Goal: Information Seeking & Learning: Understand process/instructions

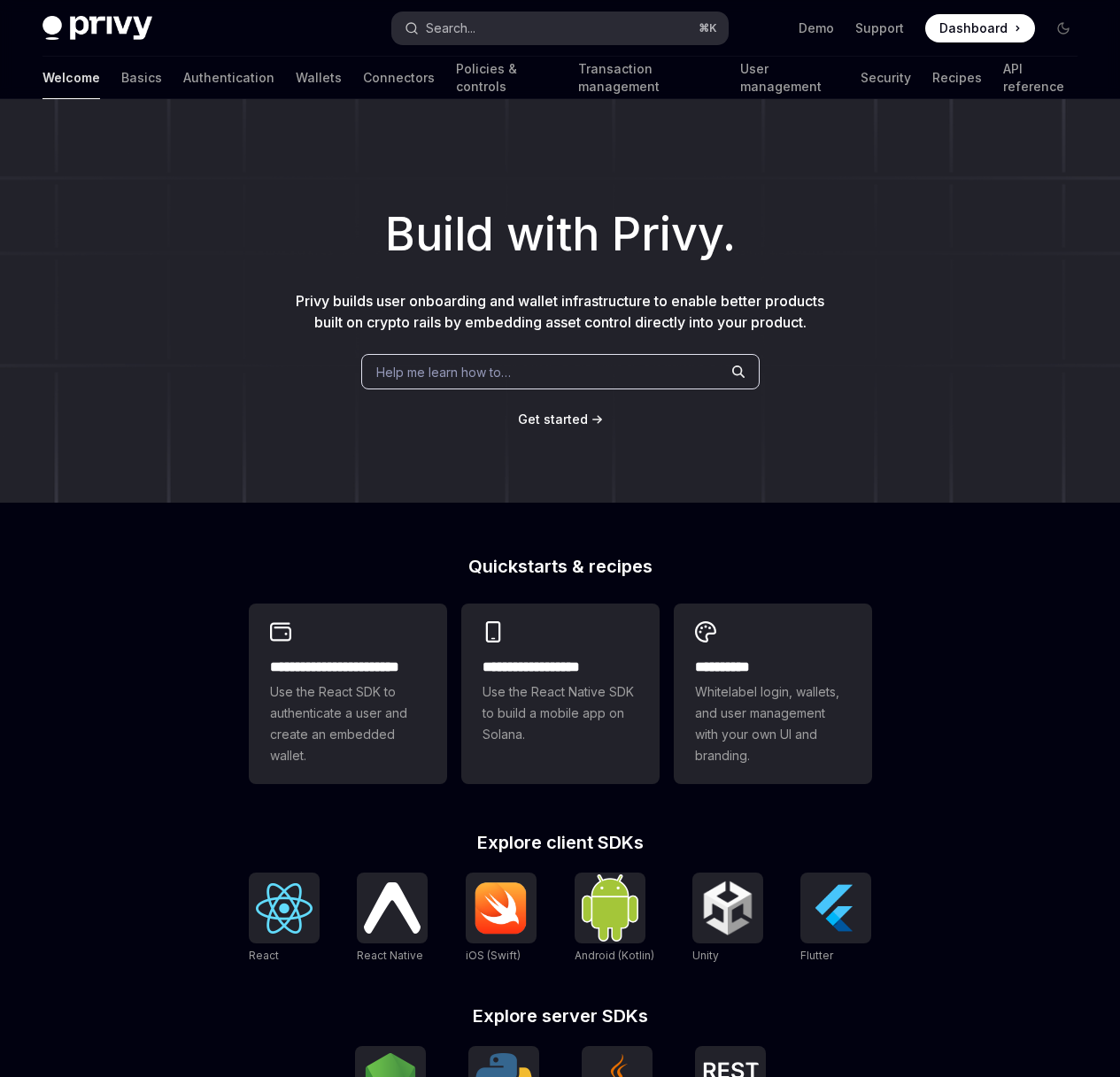
type textarea "*"
click at [519, 31] on button "Search... ⌘ K" at bounding box center [560, 28] width 336 height 31
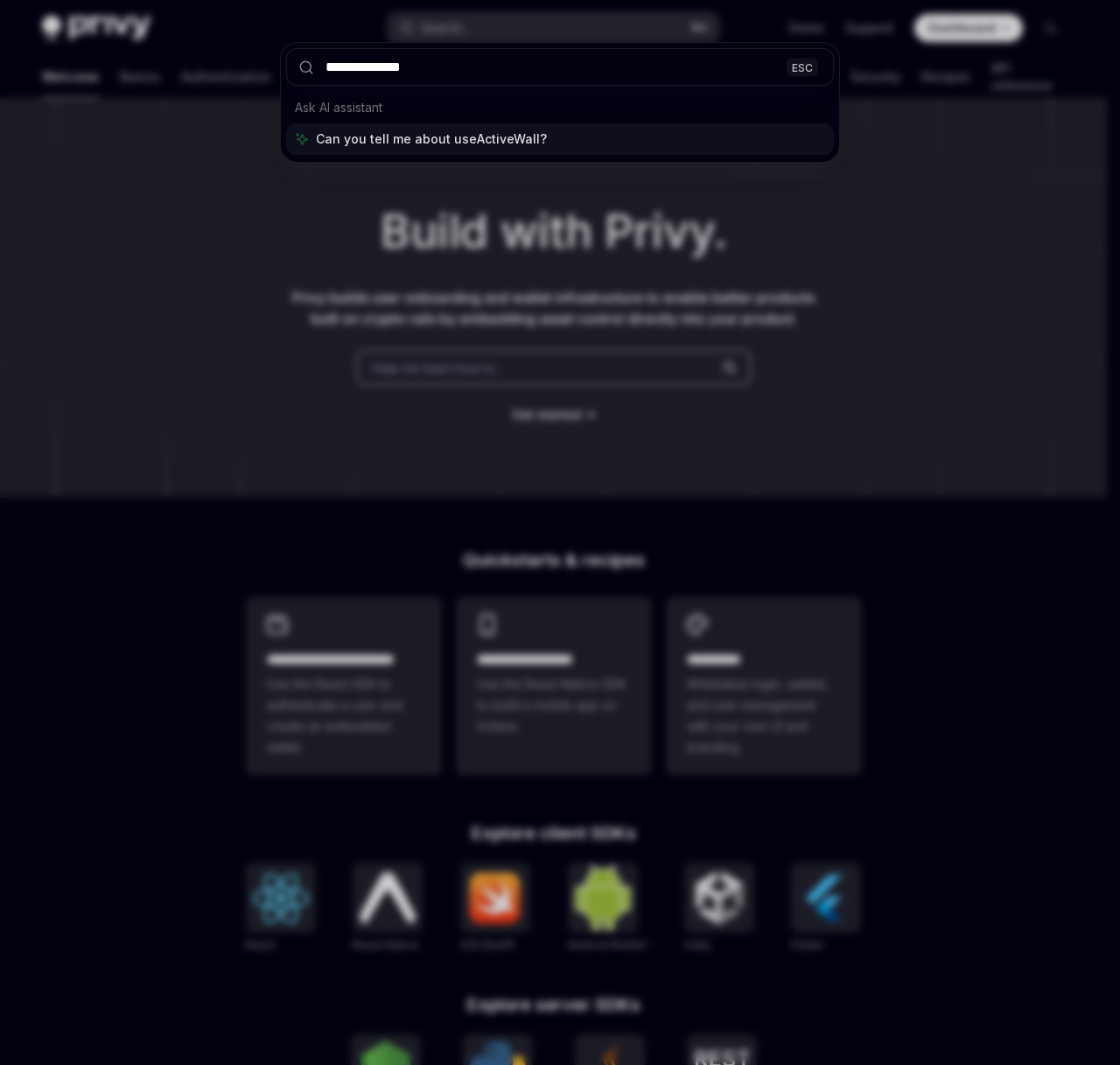
type input "**********"
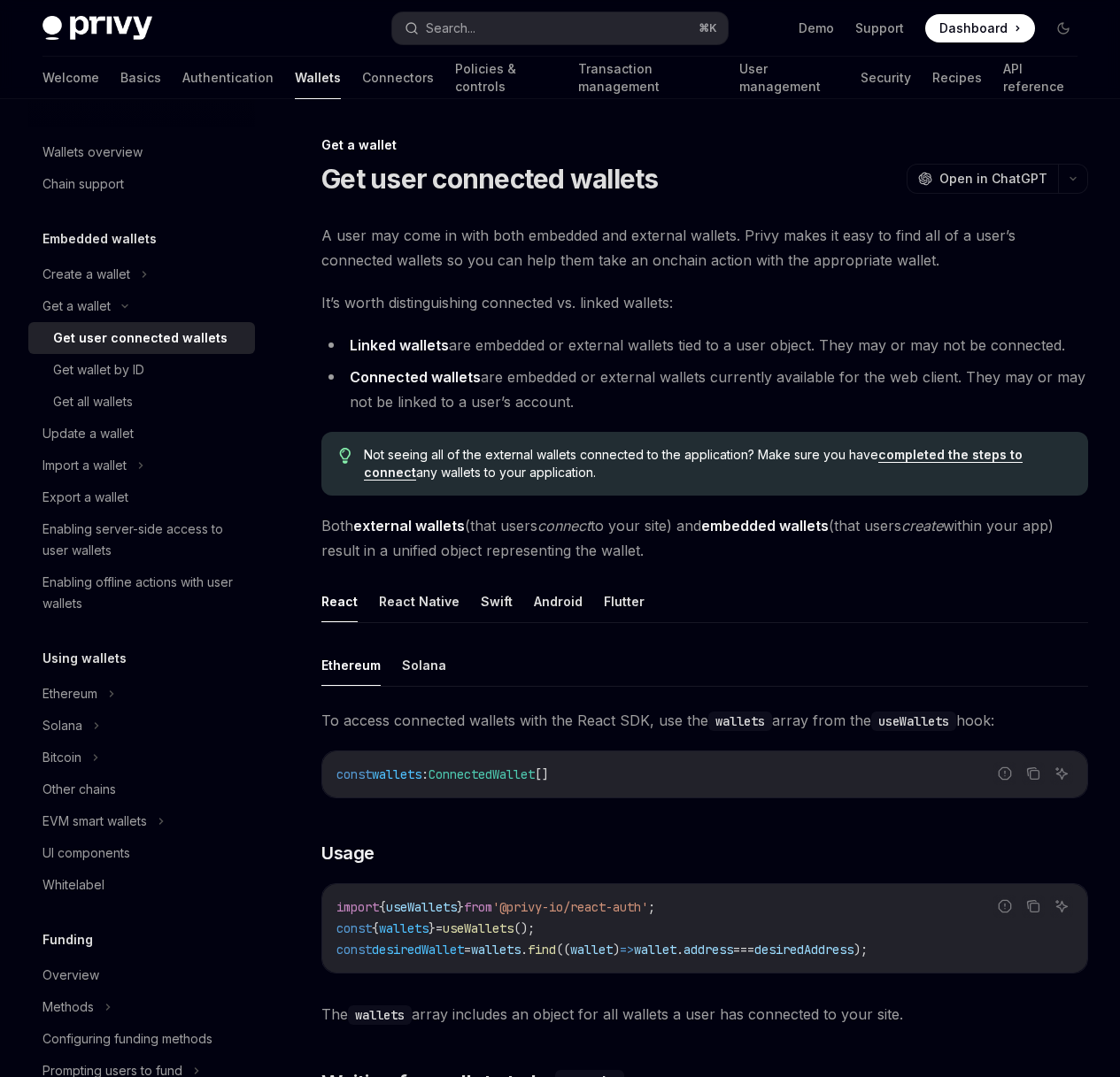
scroll to position [1635, 0]
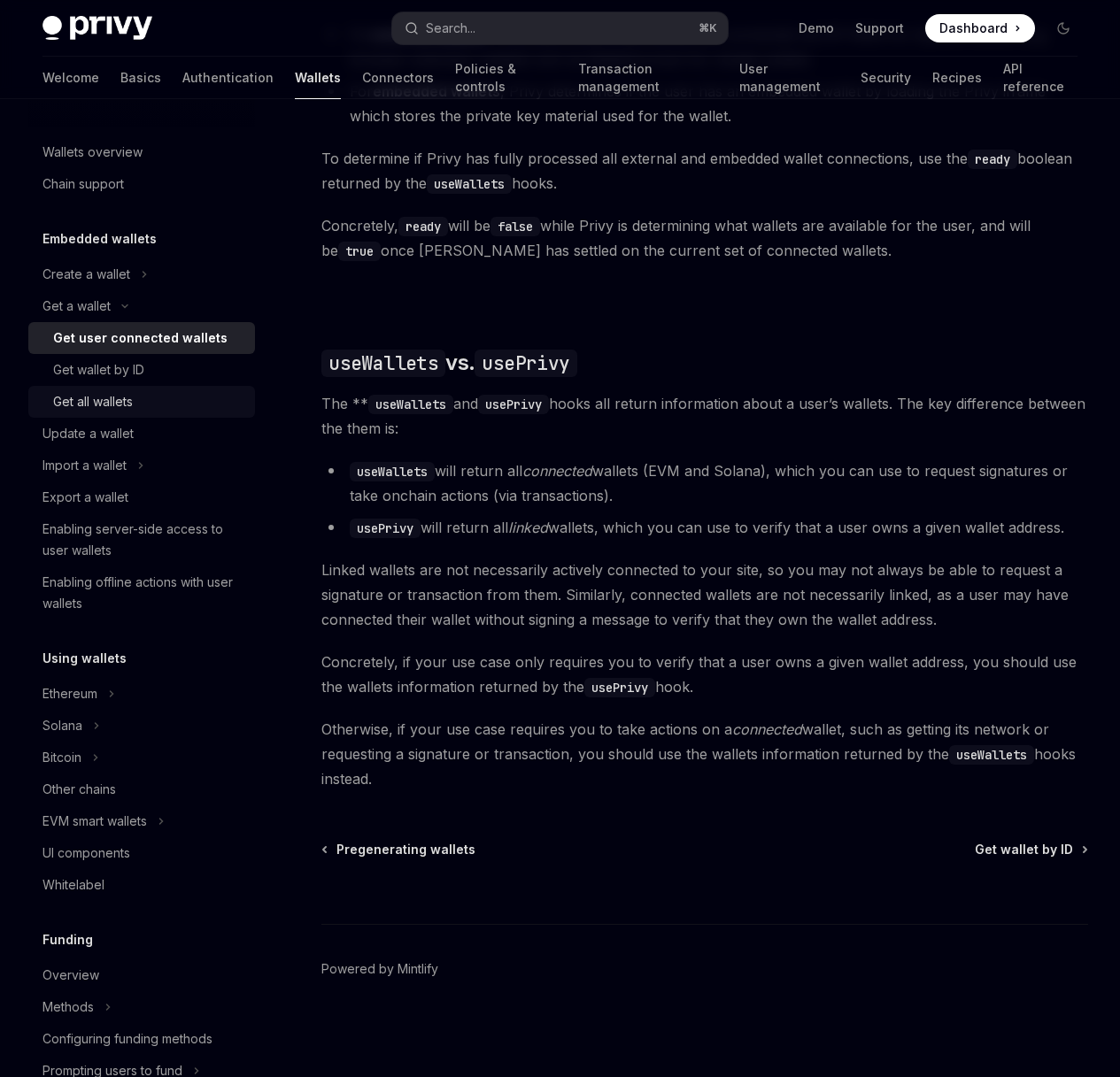
click at [168, 390] on link "Get all wallets" at bounding box center [142, 402] width 227 height 31
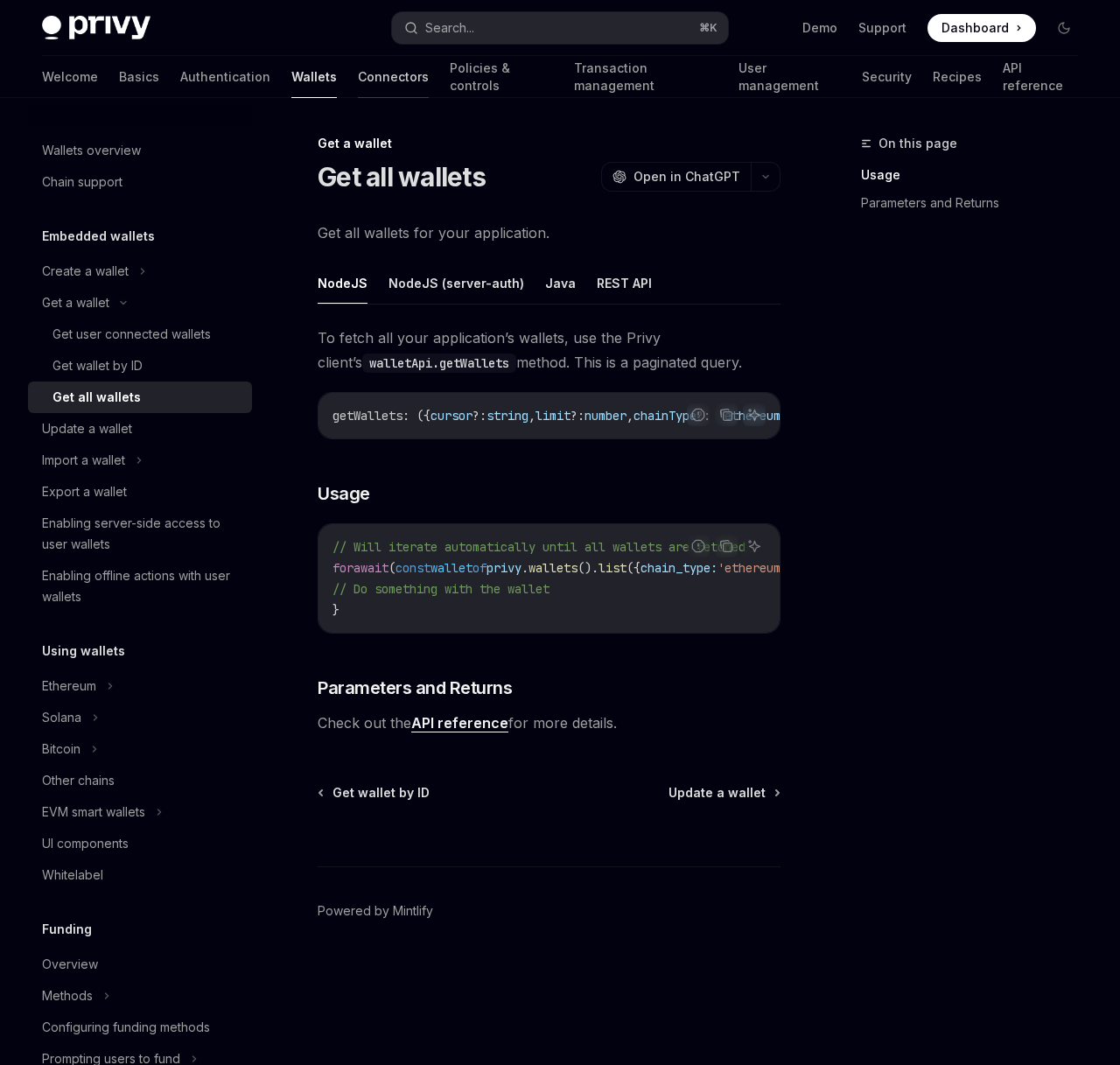
click at [358, 71] on link "Connectors" at bounding box center [393, 77] width 70 height 42
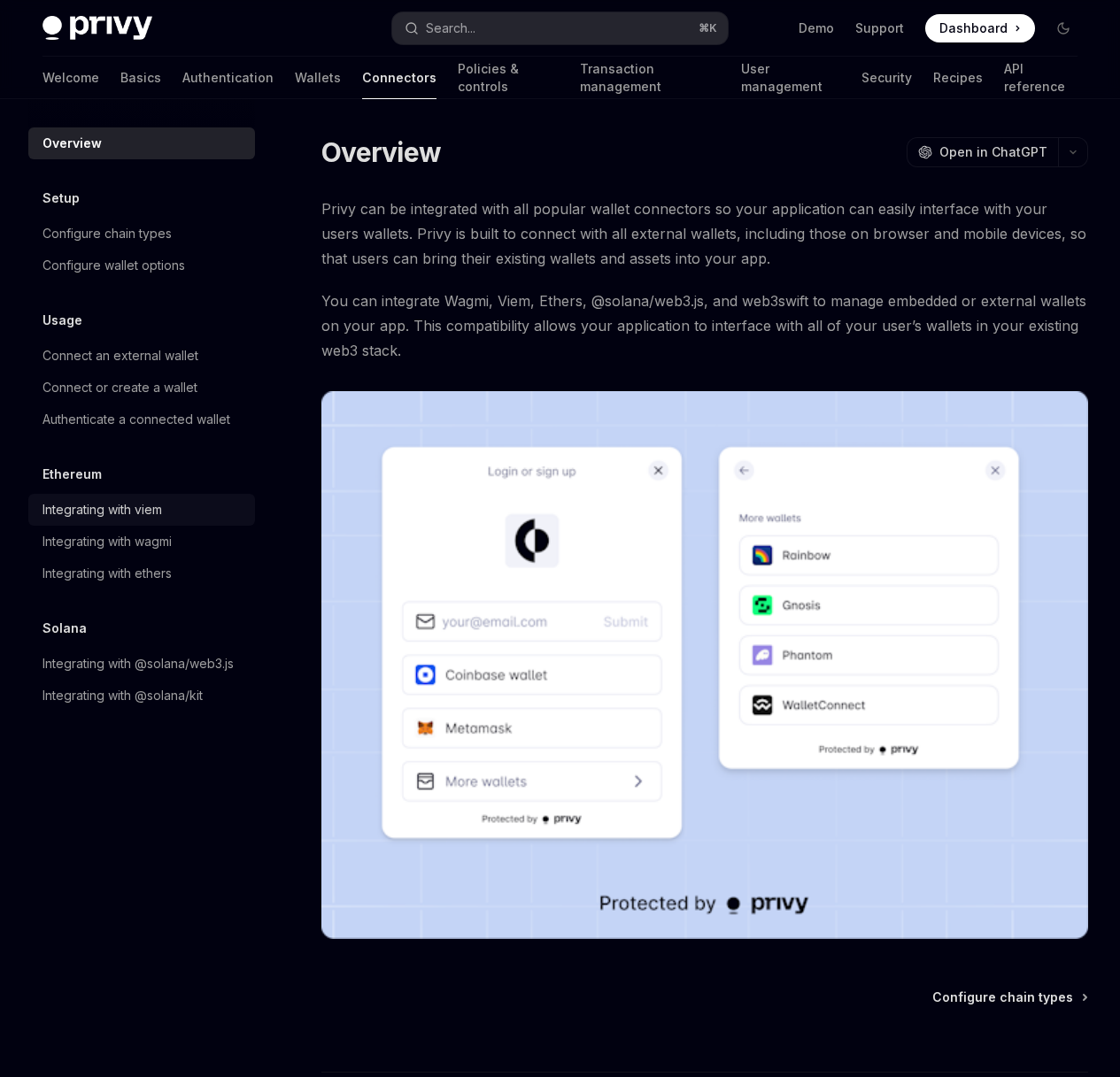
click at [167, 512] on div "Integrating with viem" at bounding box center [143, 509] width 202 height 21
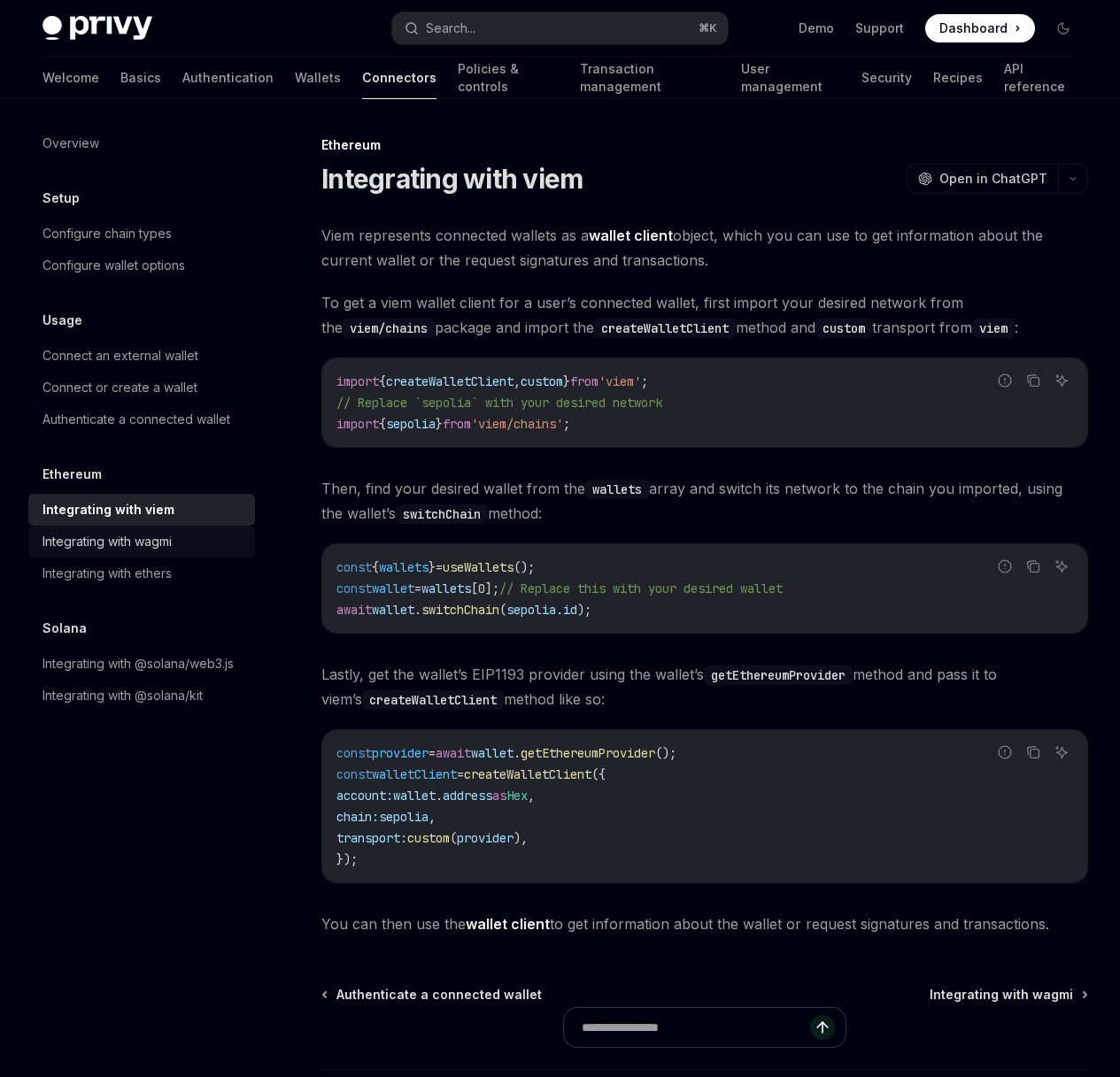
click at [168, 539] on div "Integrating with wagmi" at bounding box center [107, 541] width 130 height 21
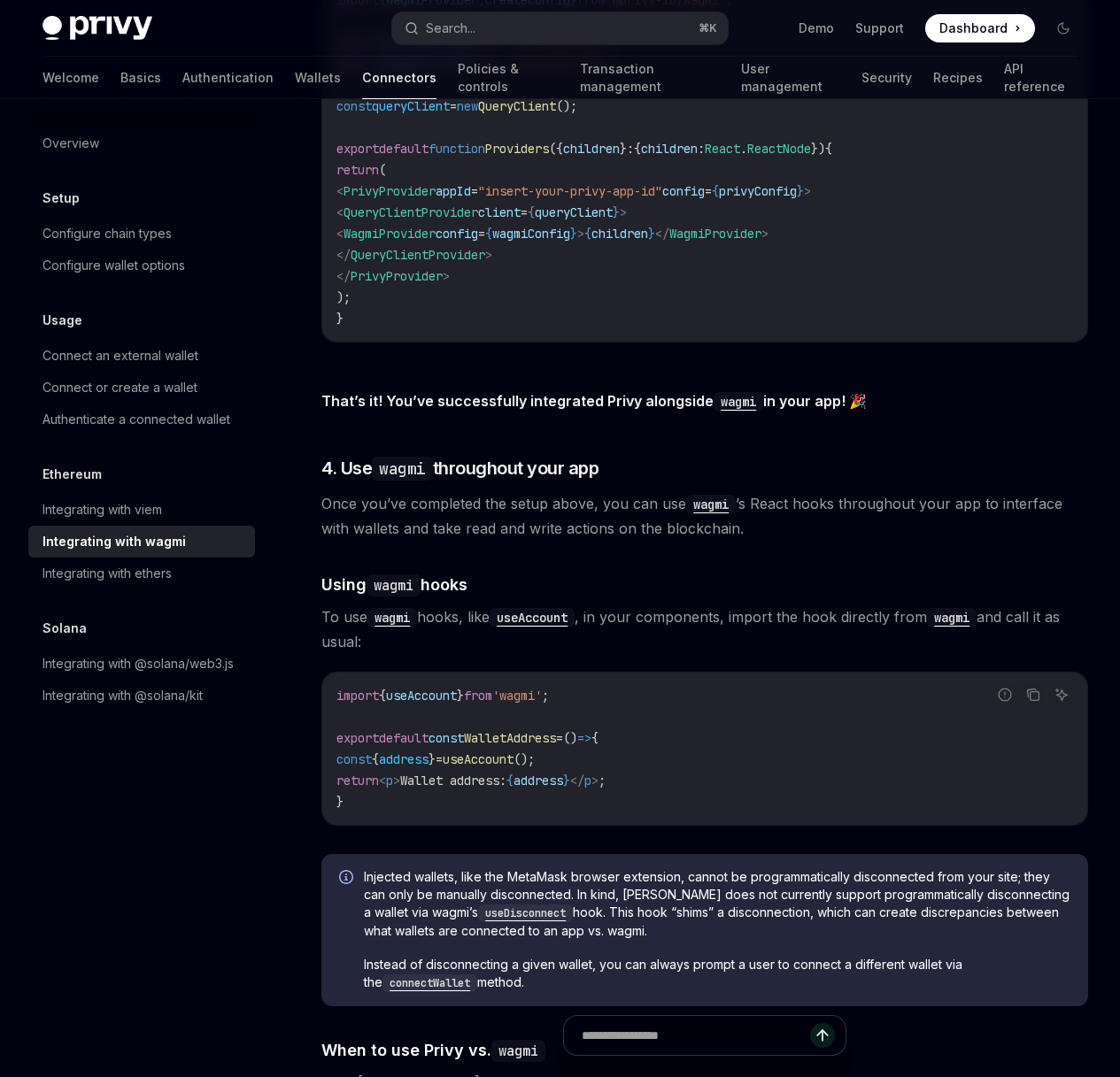
scroll to position [3388, 0]
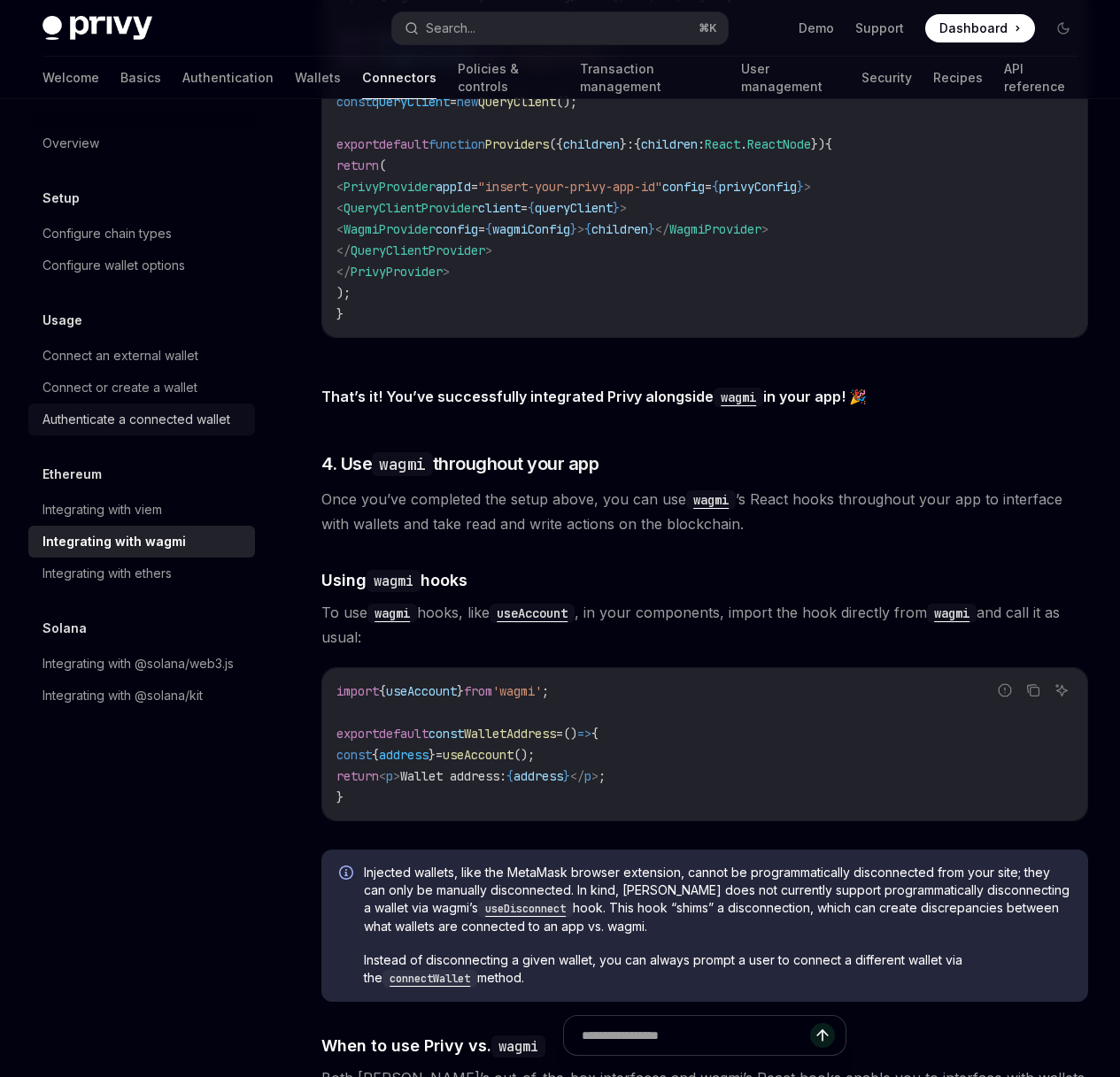
click at [171, 427] on div "Authenticate a connected wallet" at bounding box center [136, 419] width 188 height 21
type textarea "*"
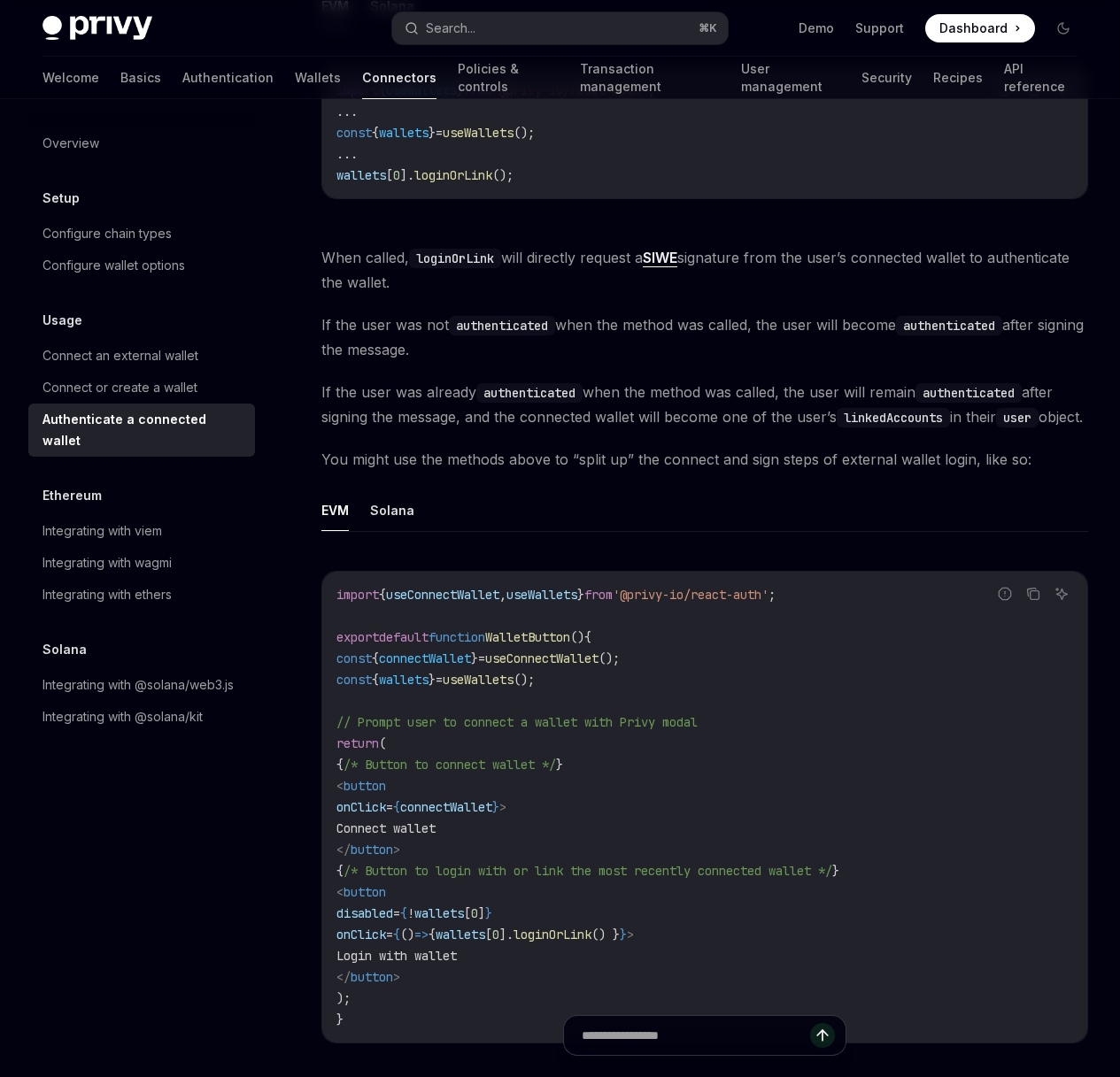
scroll to position [630, 0]
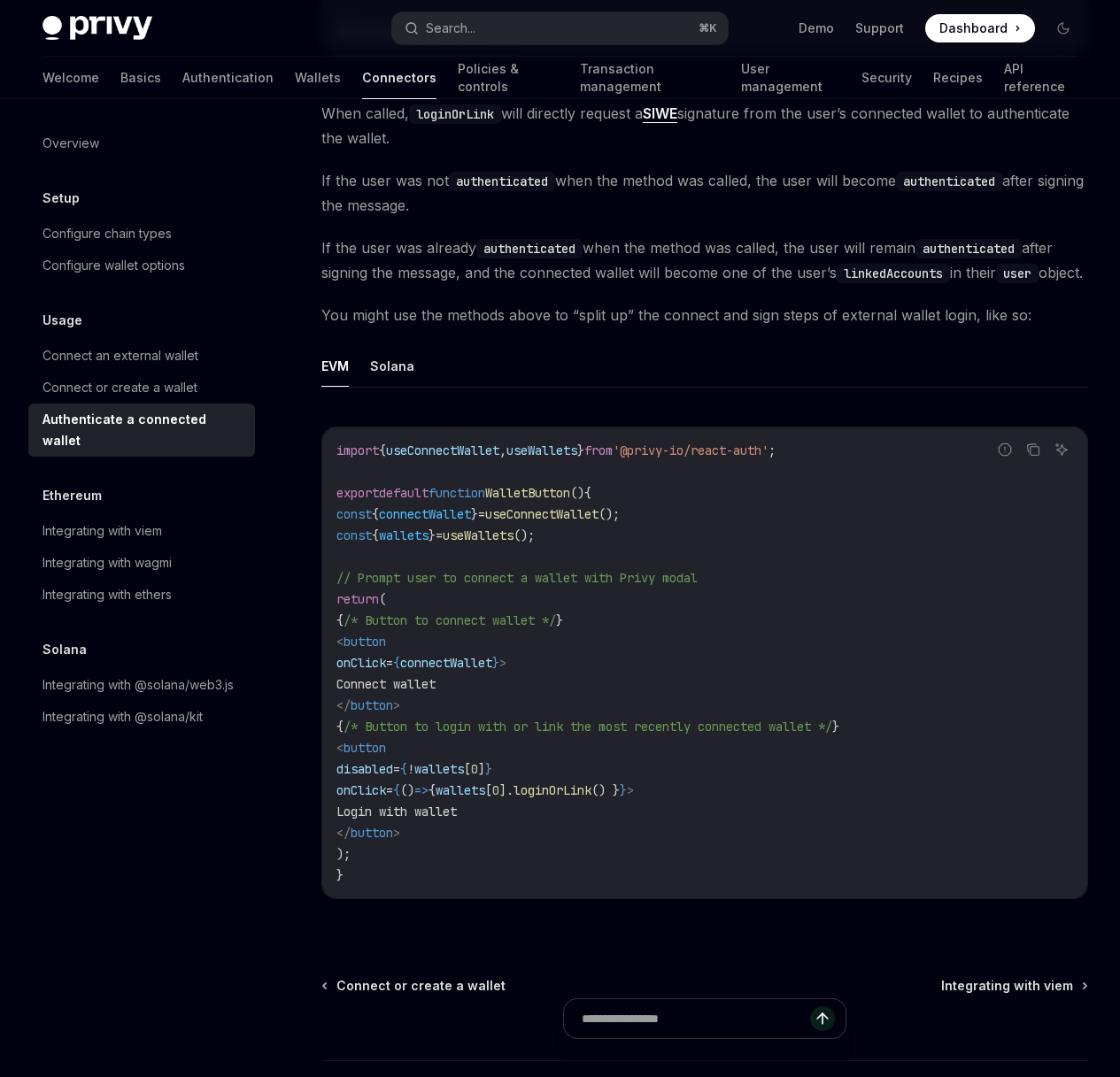
click at [0, 0] on div at bounding box center [0, 0] width 0 height 0
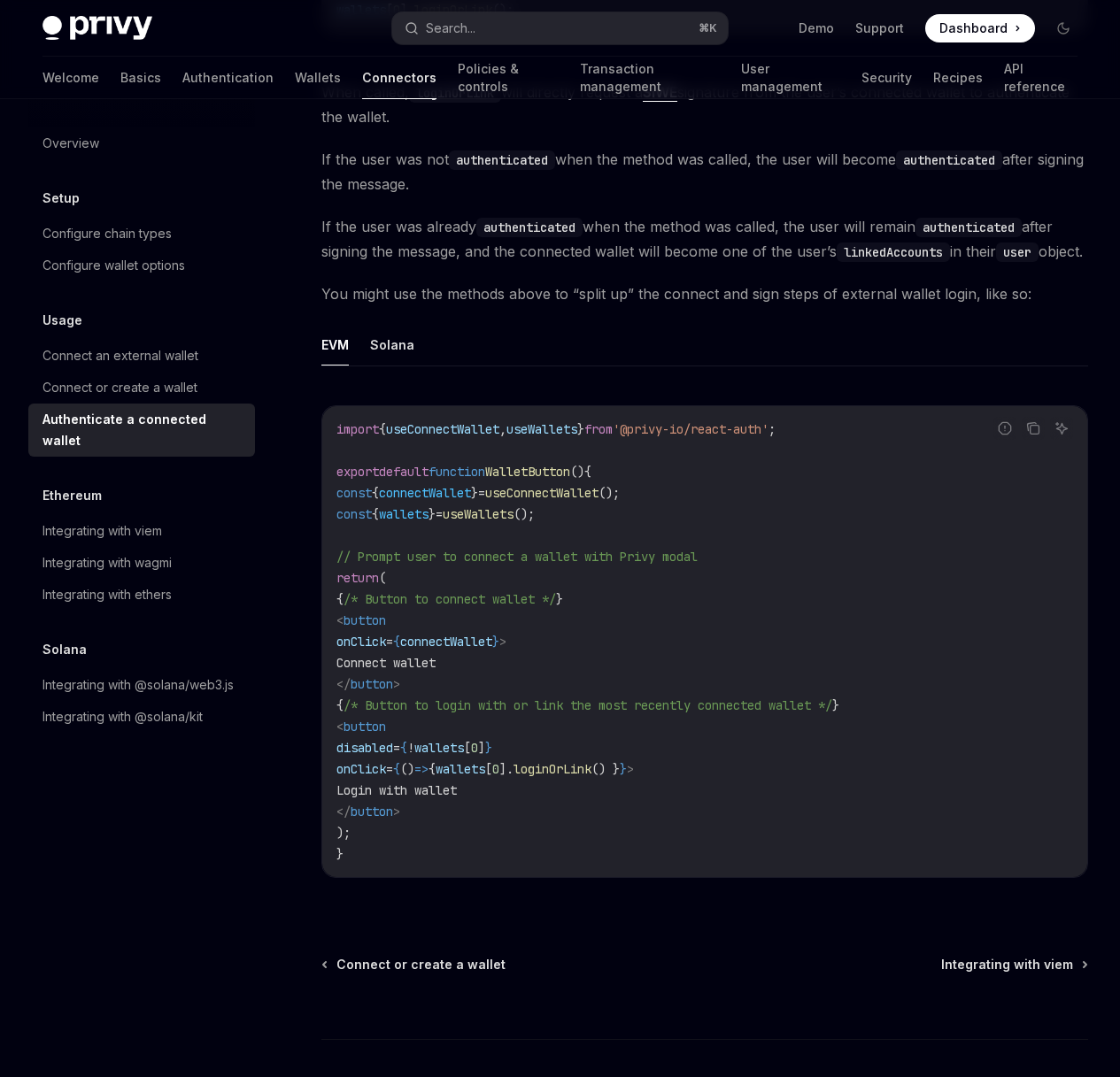
scroll to position [496, 0]
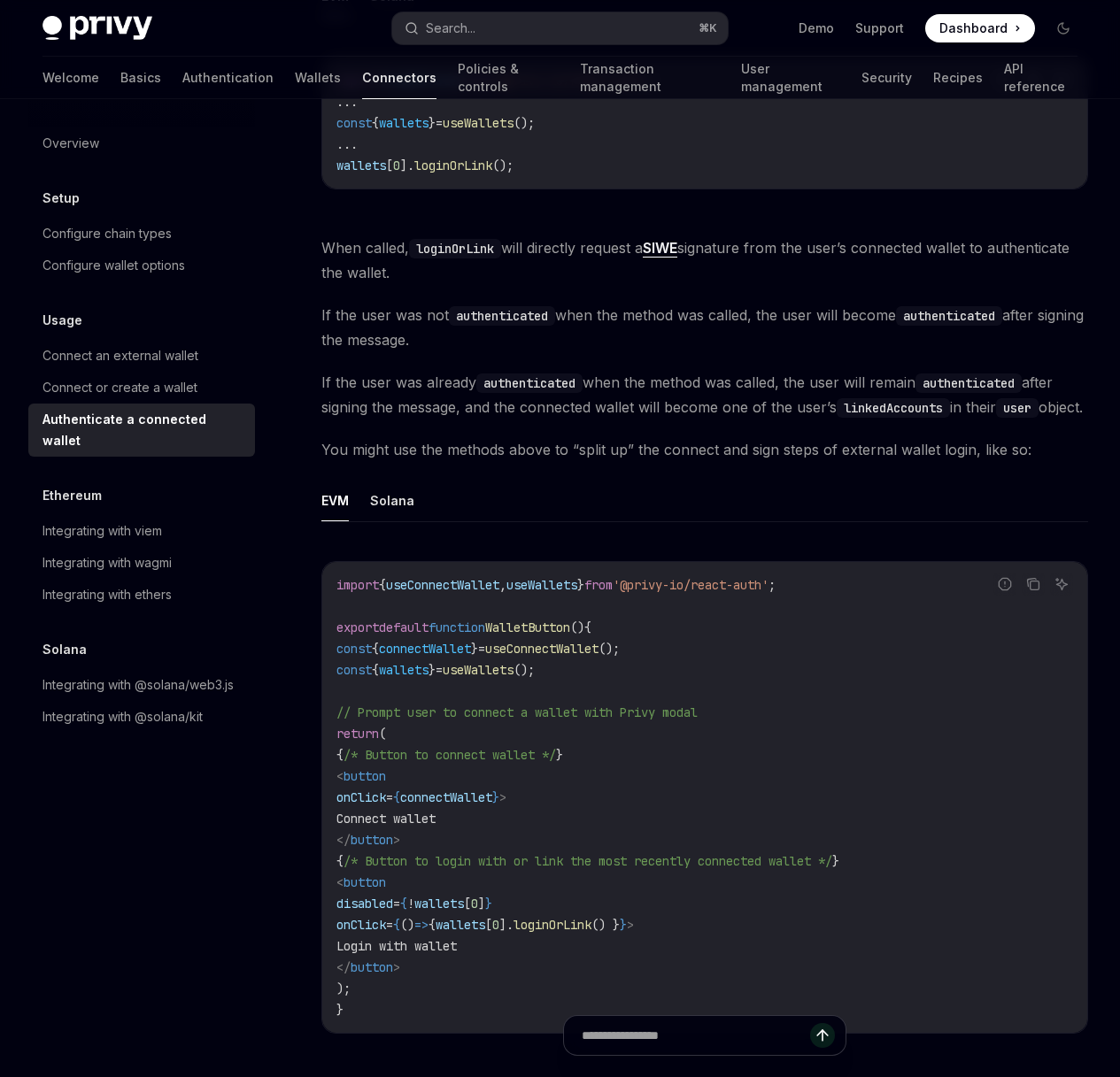
click at [790, 299] on div "Usage Authenticate a connected wallet OpenAI Open in ChatGPT OpenAI Open in Cha…" at bounding box center [560, 475] width 1064 height 1744
click at [437, 18] on div "Search..." at bounding box center [451, 28] width 50 height 21
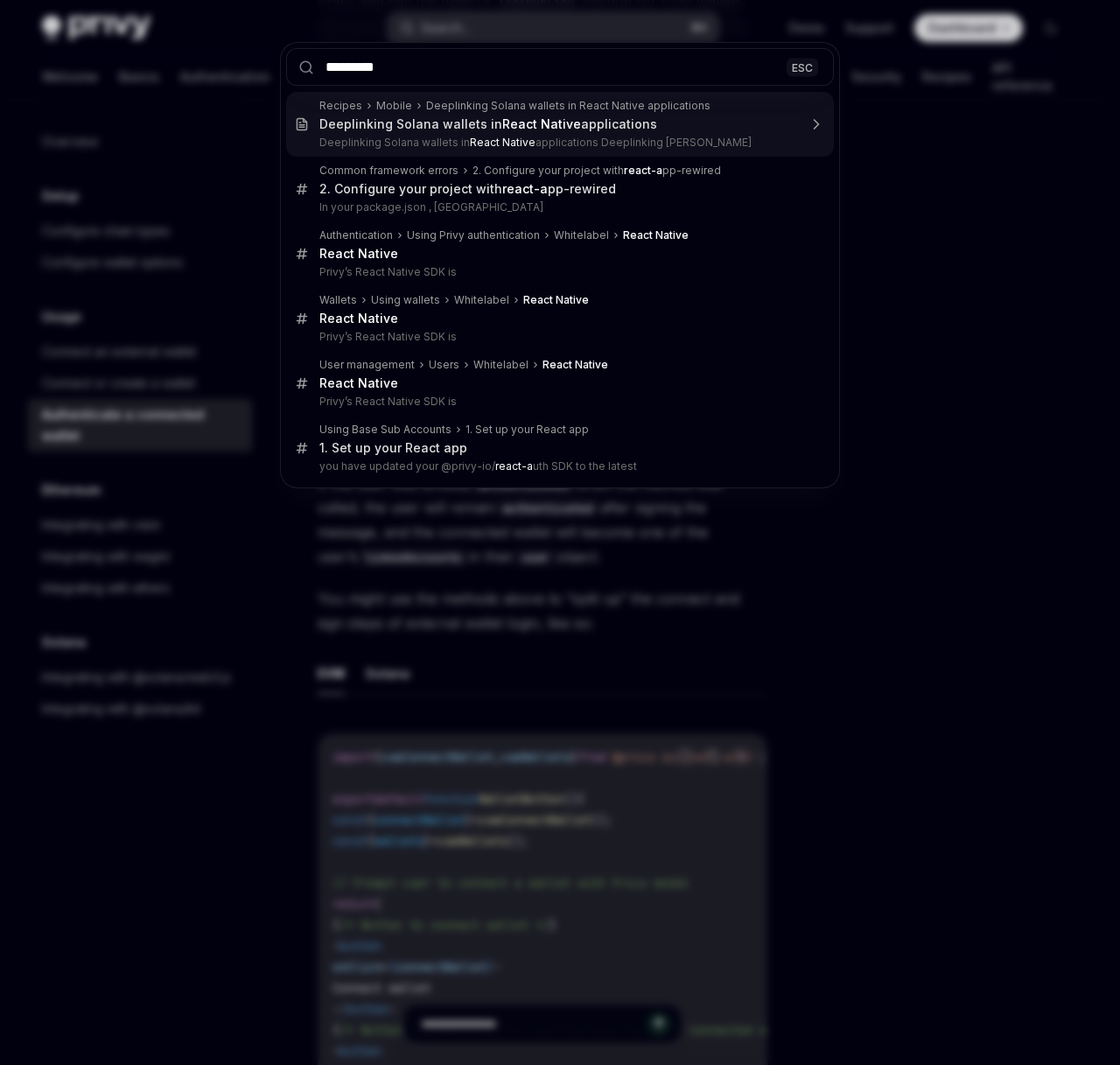
type input "**********"
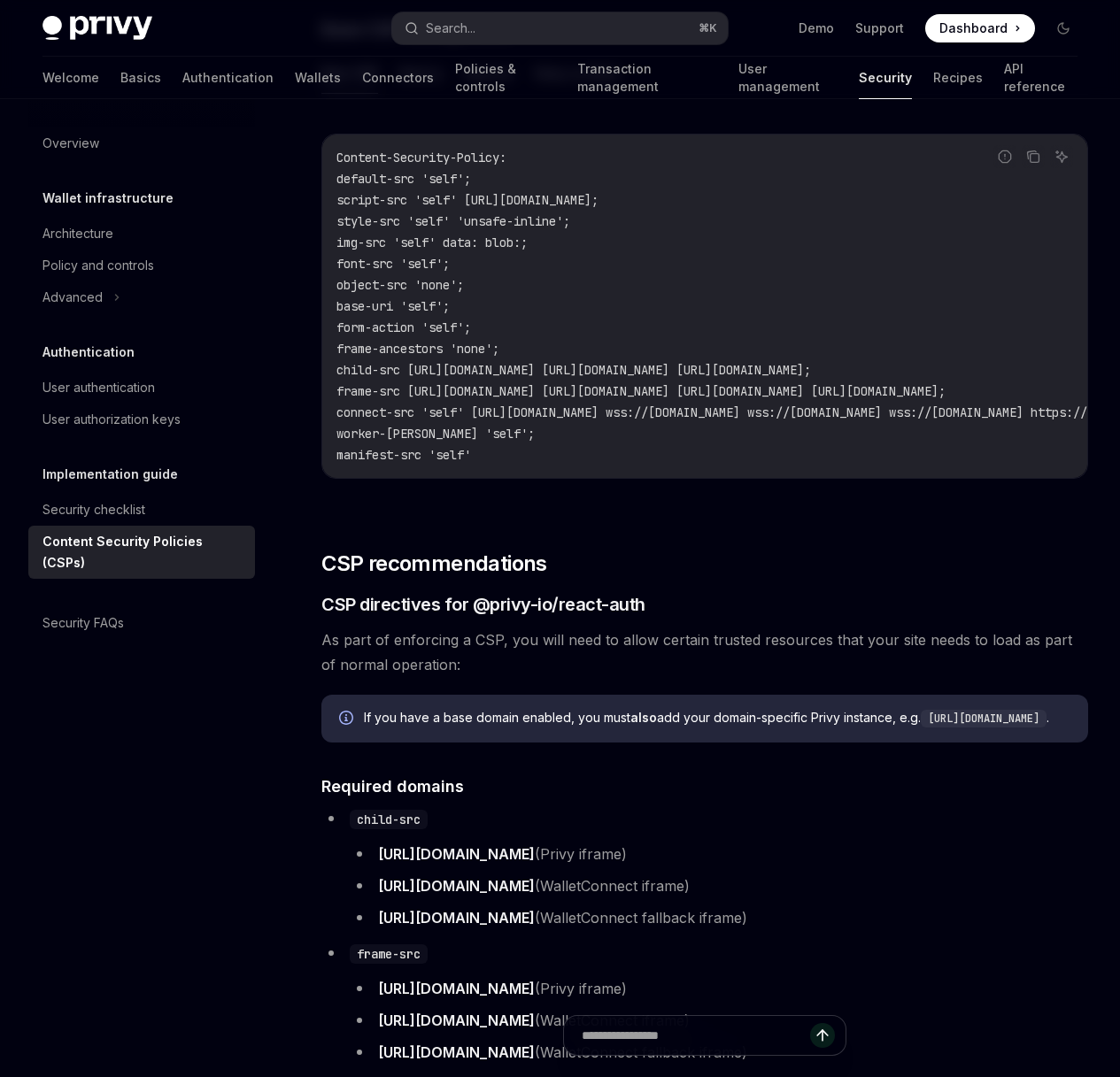
scroll to position [99, 0]
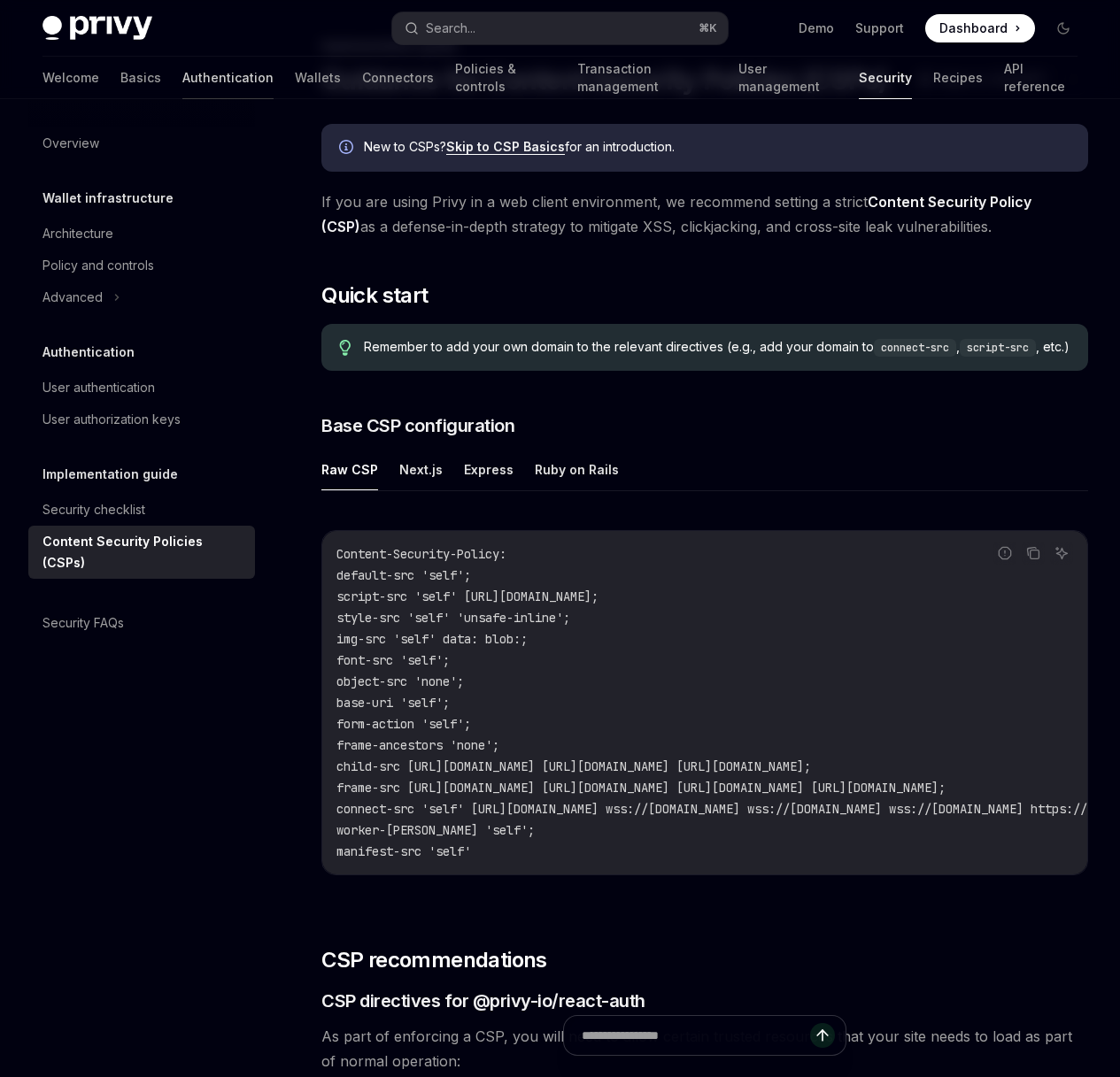
click at [182, 71] on link "Authentication" at bounding box center [228, 78] width 92 height 43
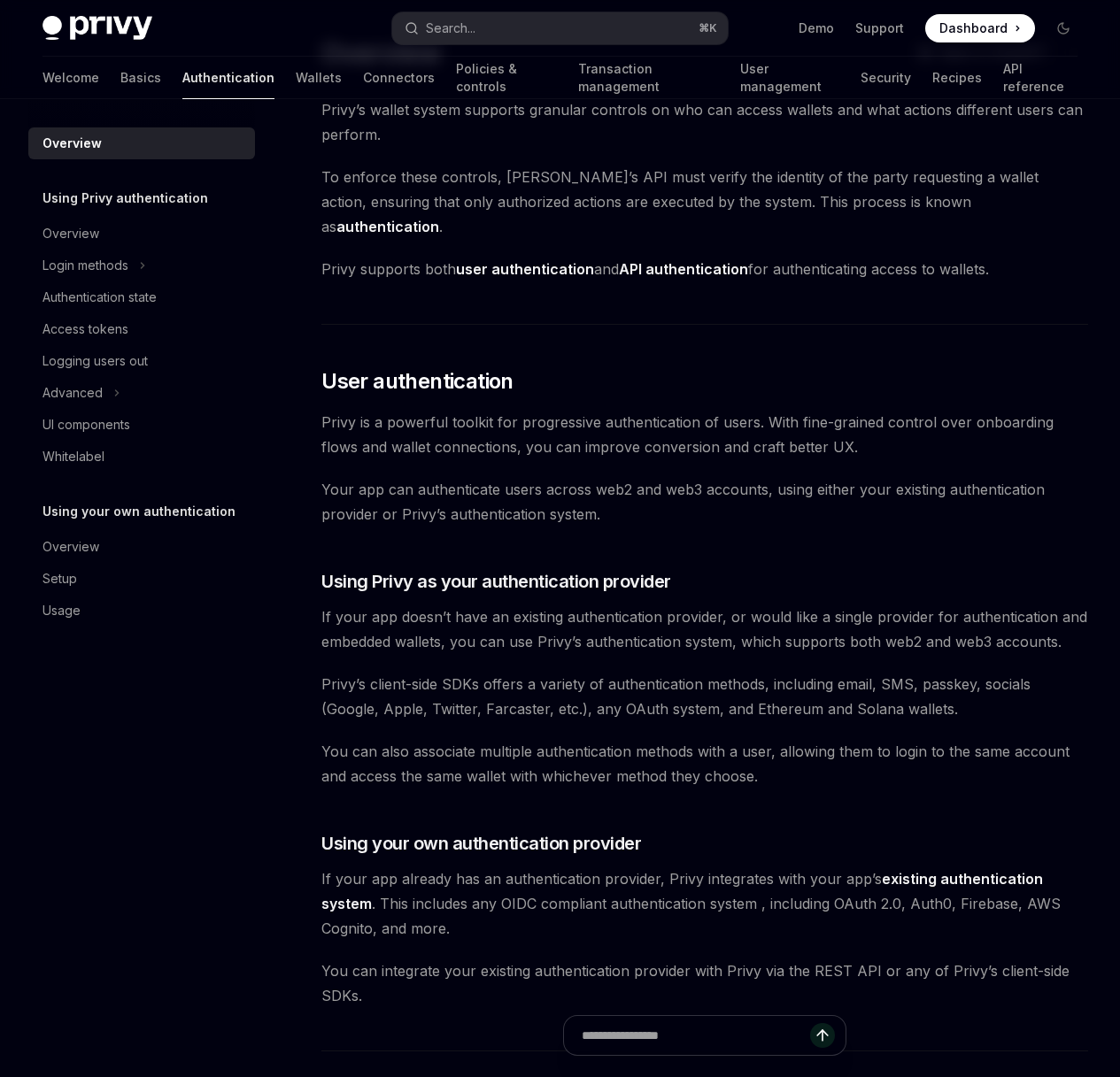
click at [83, 72] on div "Welcome Basics Authentication Wallets Connectors Policies & controls Transactio…" at bounding box center [560, 78] width 1035 height 43
click at [120, 82] on link "Basics" at bounding box center [141, 78] width 41 height 43
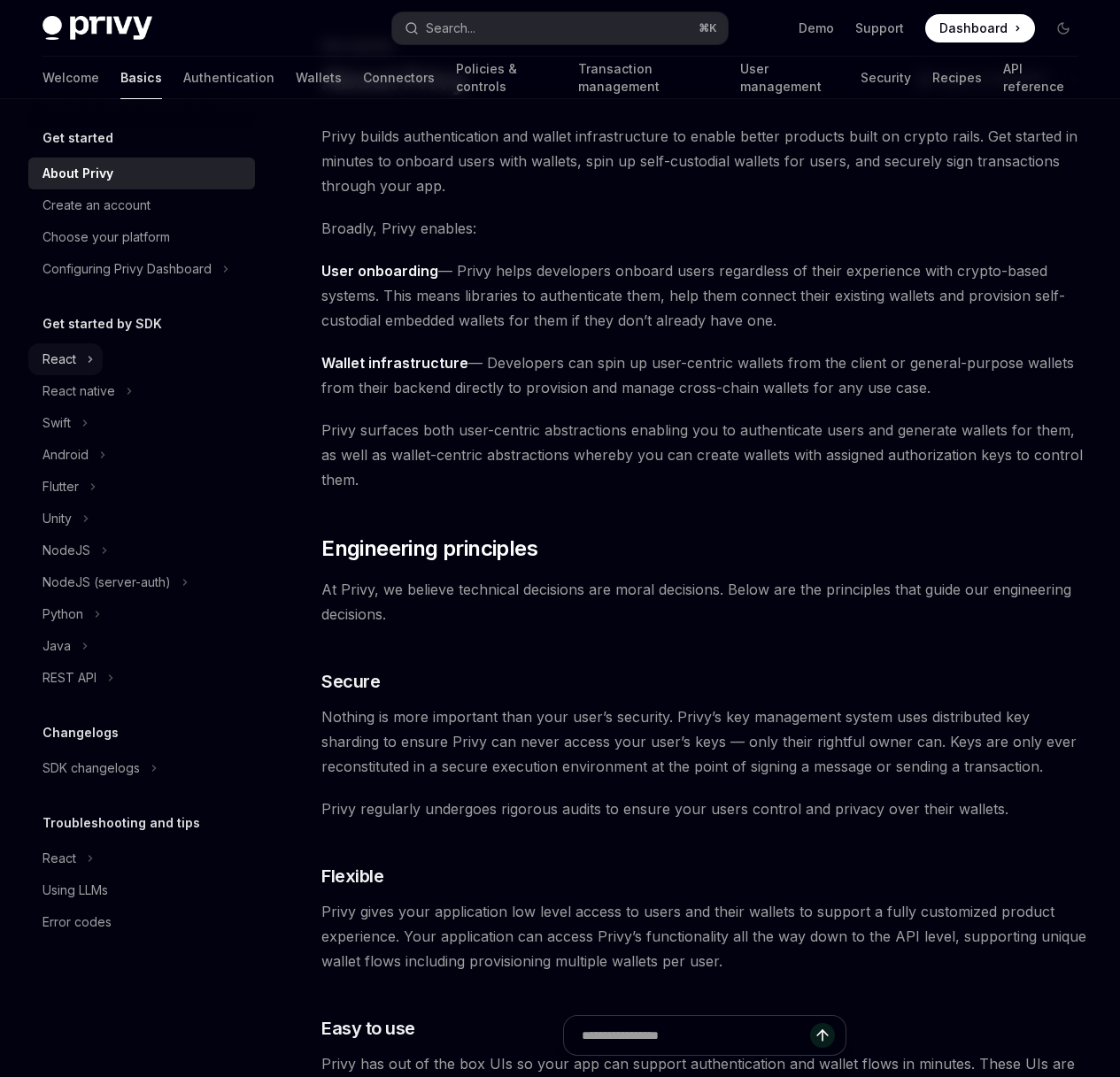
click at [94, 363] on button "React" at bounding box center [66, 359] width 74 height 31
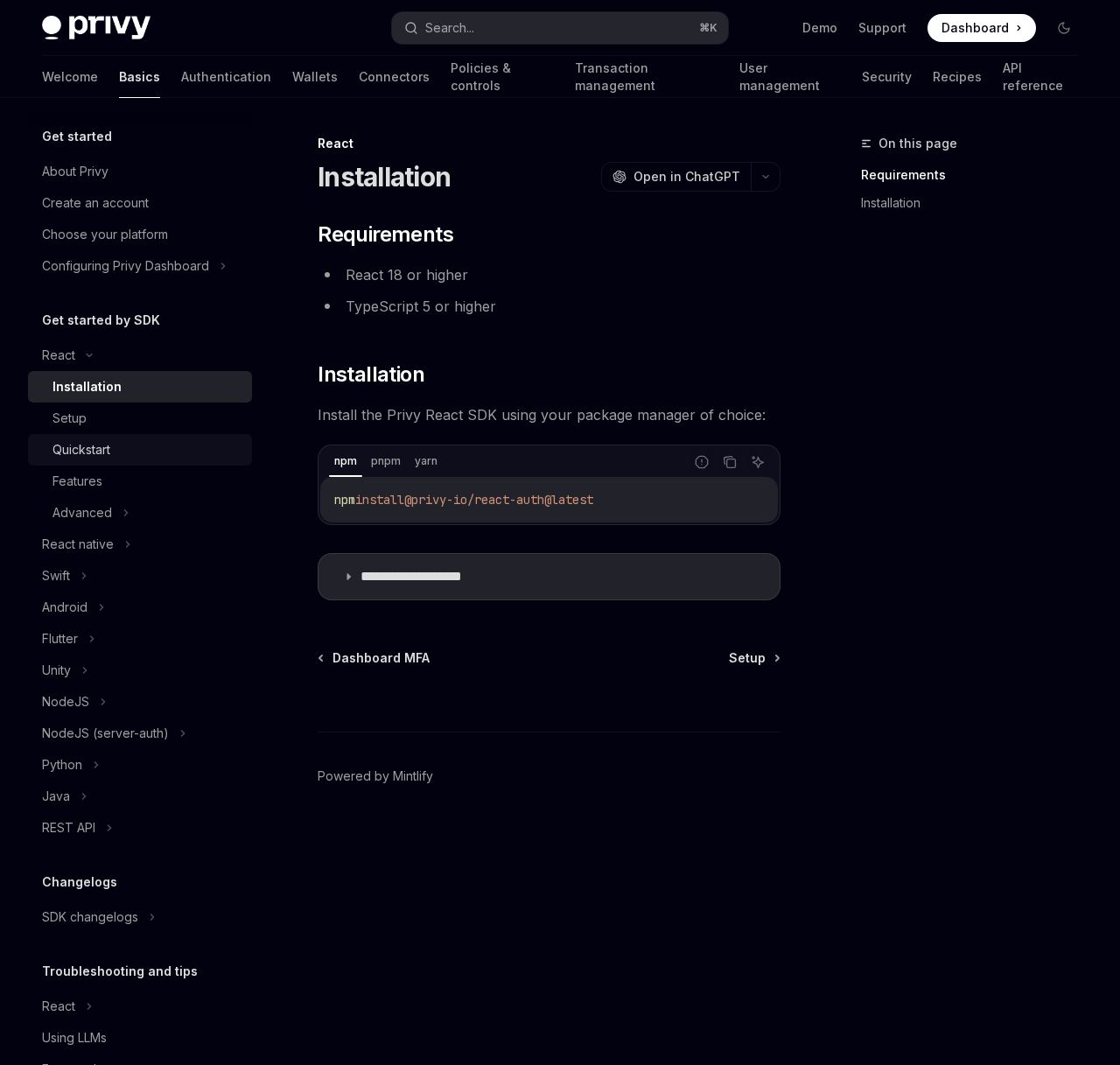
click at [101, 450] on div "Quickstart" at bounding box center [81, 449] width 58 height 21
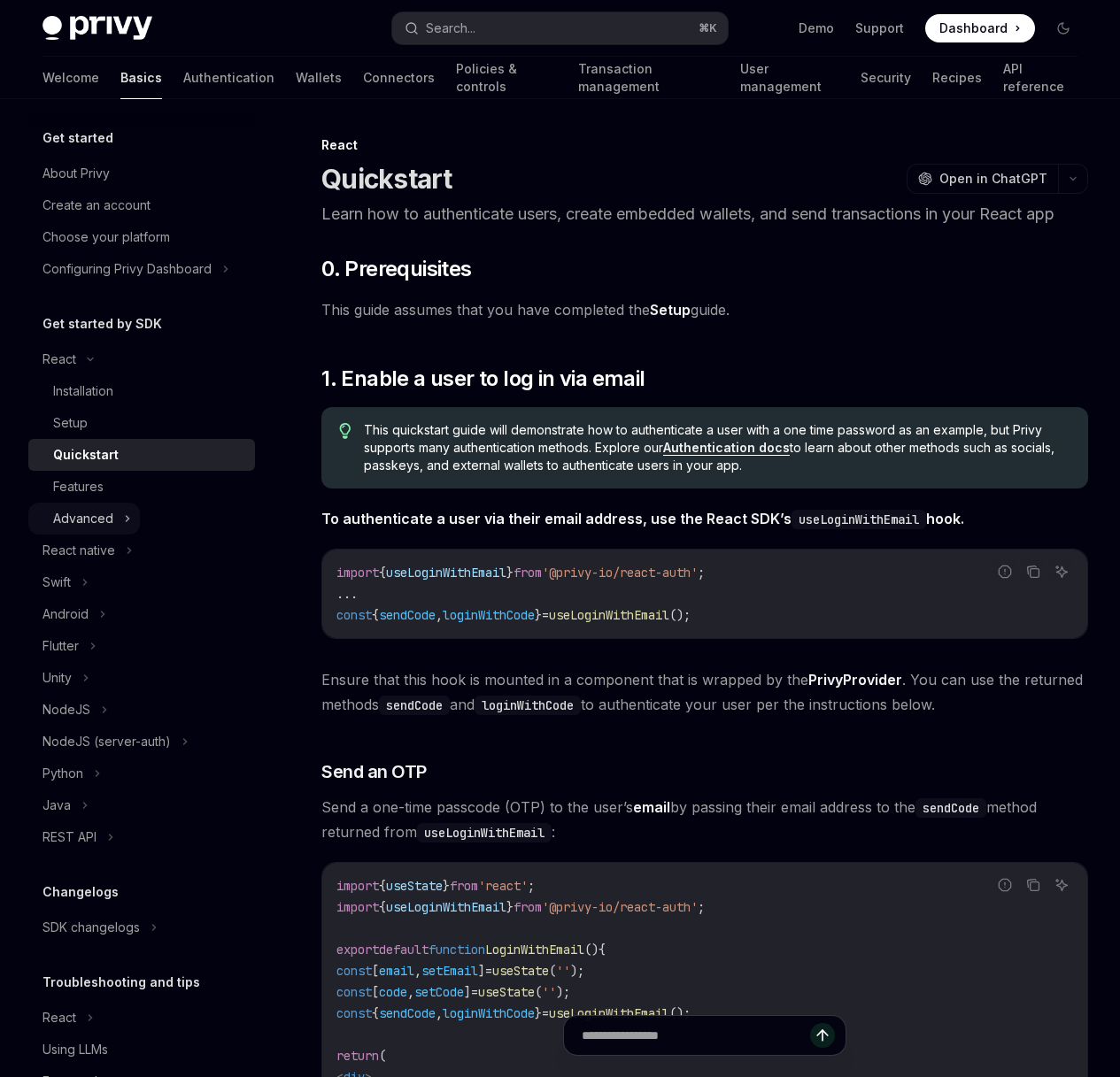
click at [100, 509] on div "Advanced" at bounding box center [82, 518] width 60 height 21
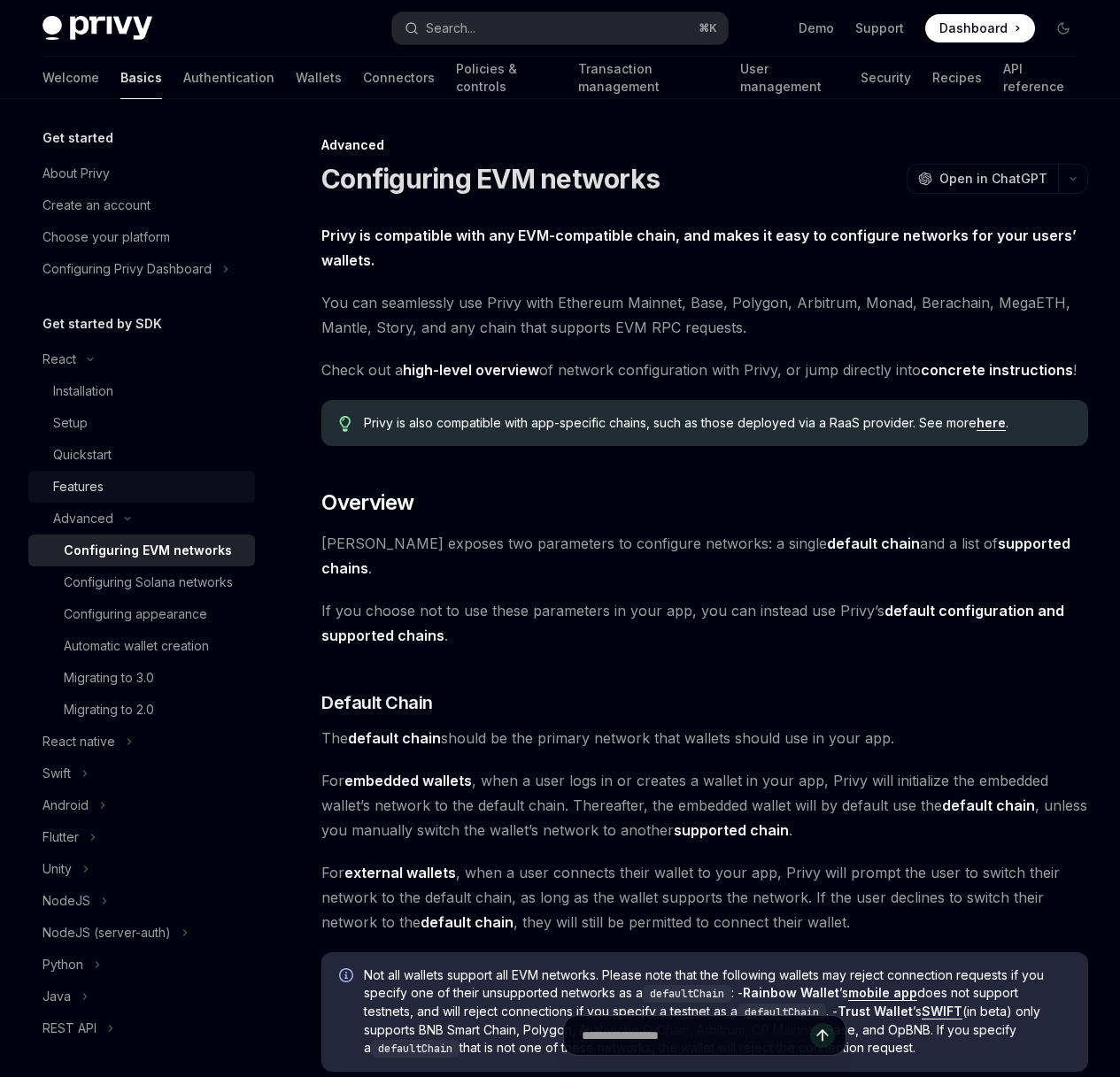
click at [100, 486] on div "Features" at bounding box center [78, 487] width 51 height 21
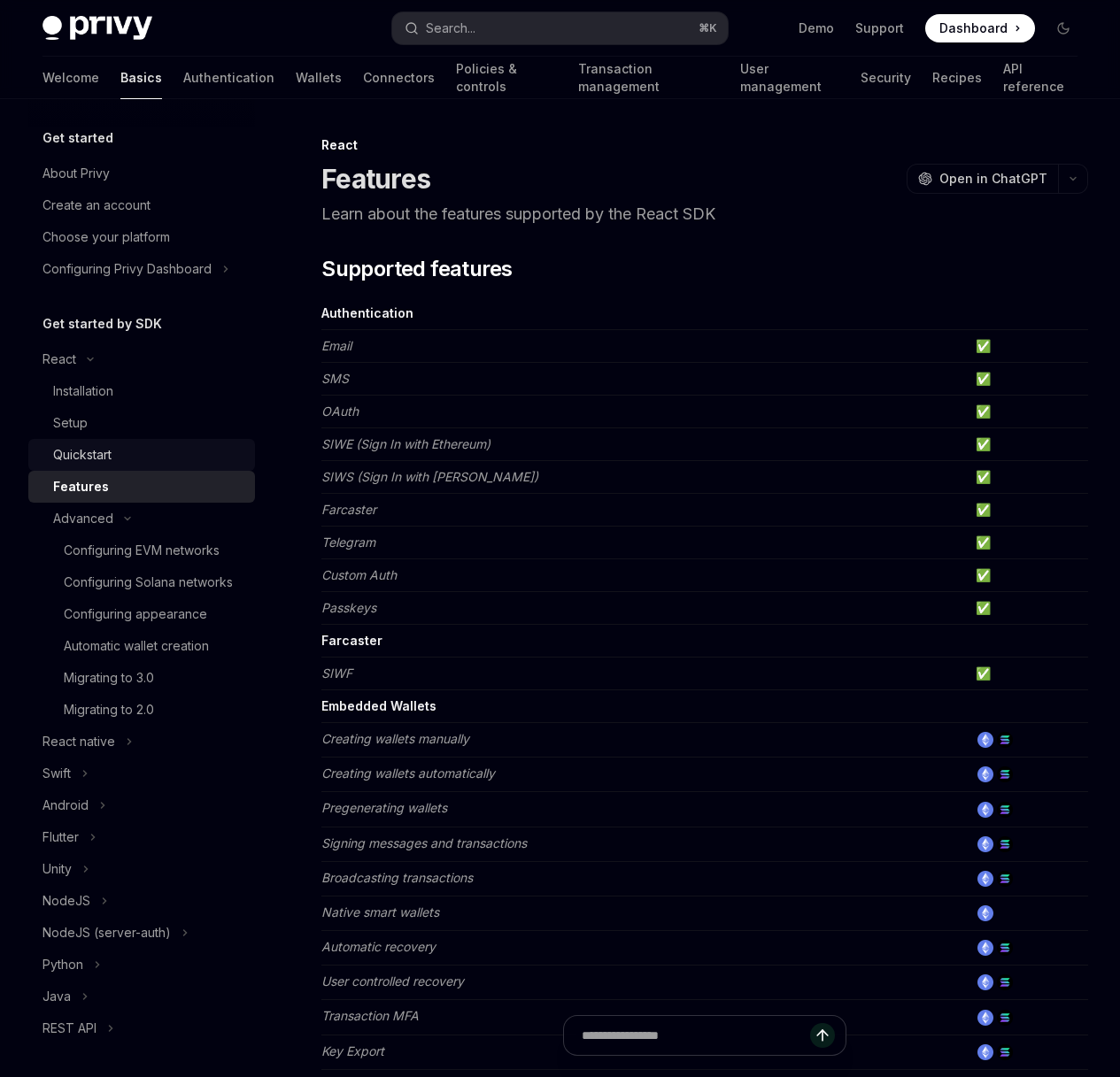
click at [99, 453] on div "Quickstart" at bounding box center [81, 454] width 58 height 21
type textarea "*"
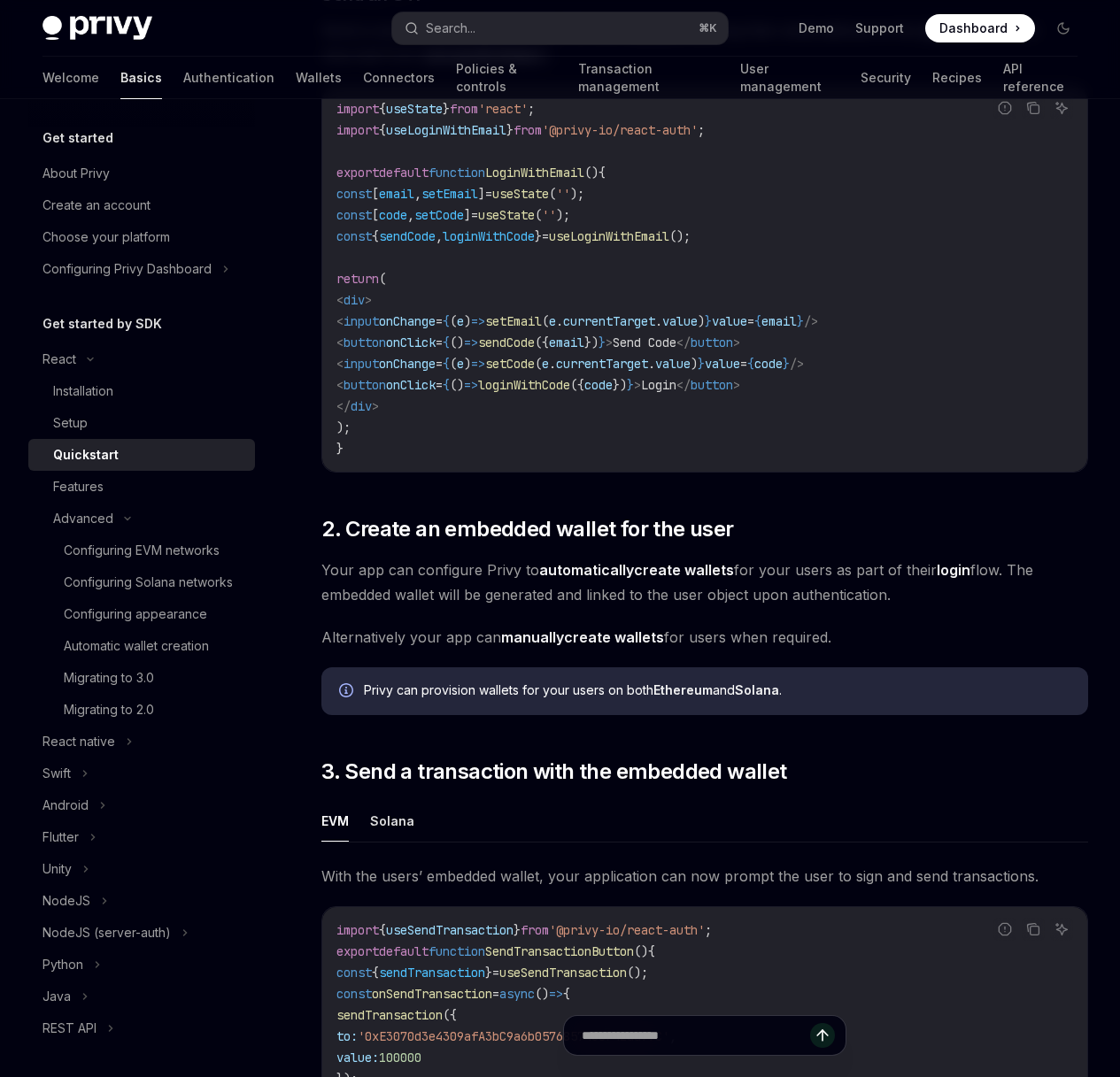
click at [0, 0] on div "On this page 0. Prerequisites 1. Enable a user to log in via email Send an OTP …" at bounding box center [0, 0] width 0 height 0
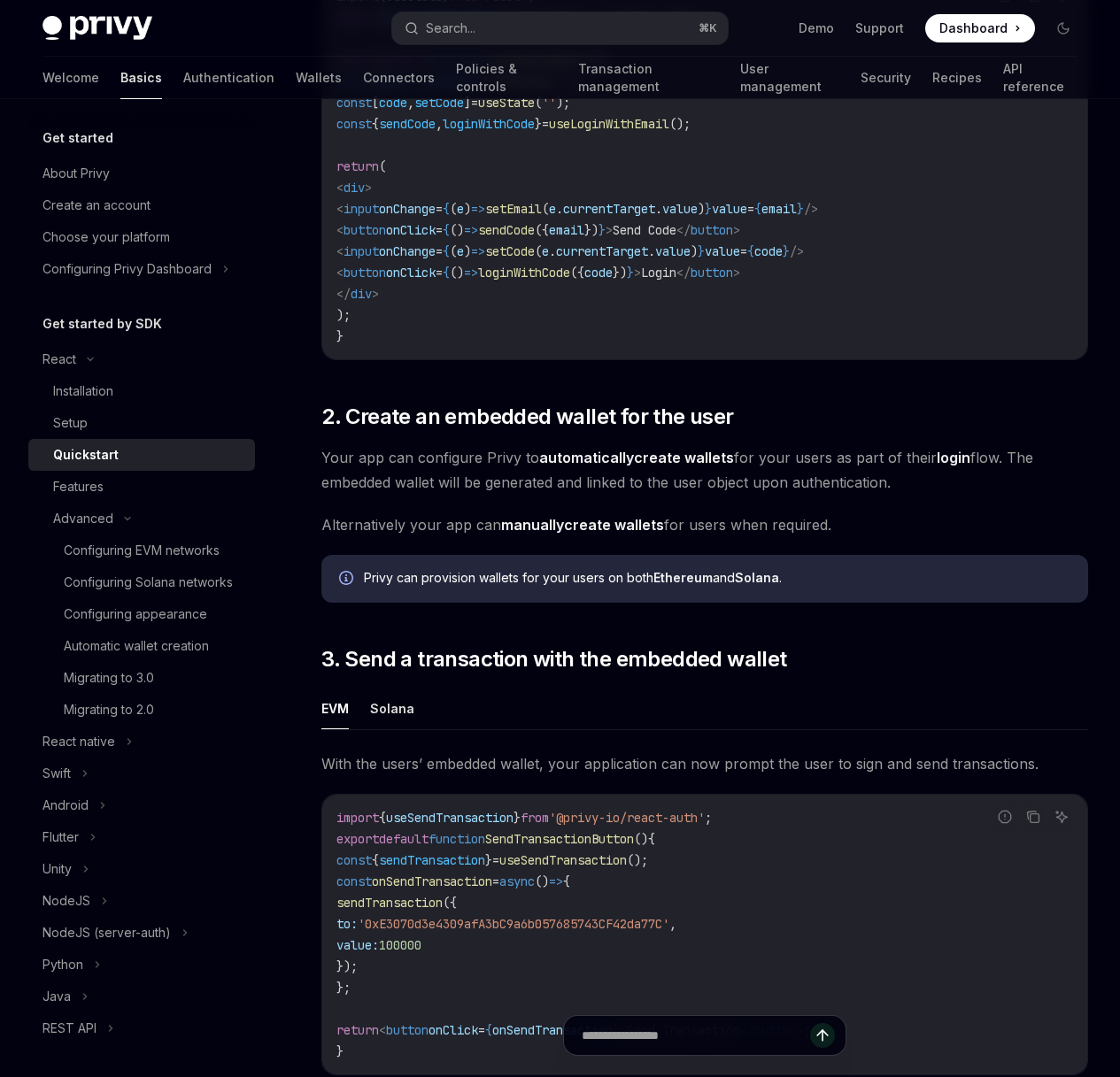
scroll to position [1664, 0]
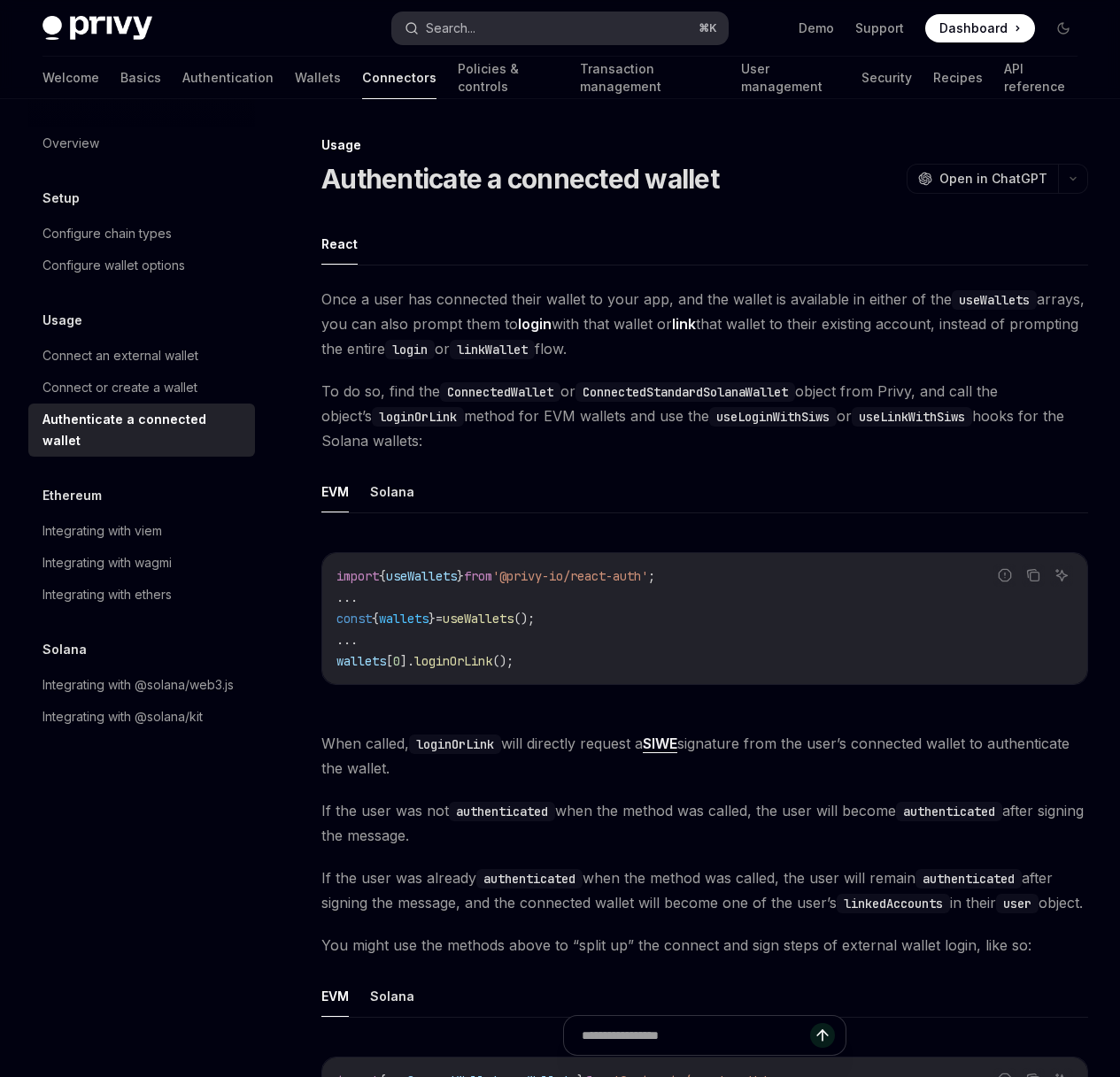
click at [467, 37] on div "Search..." at bounding box center [451, 28] width 50 height 21
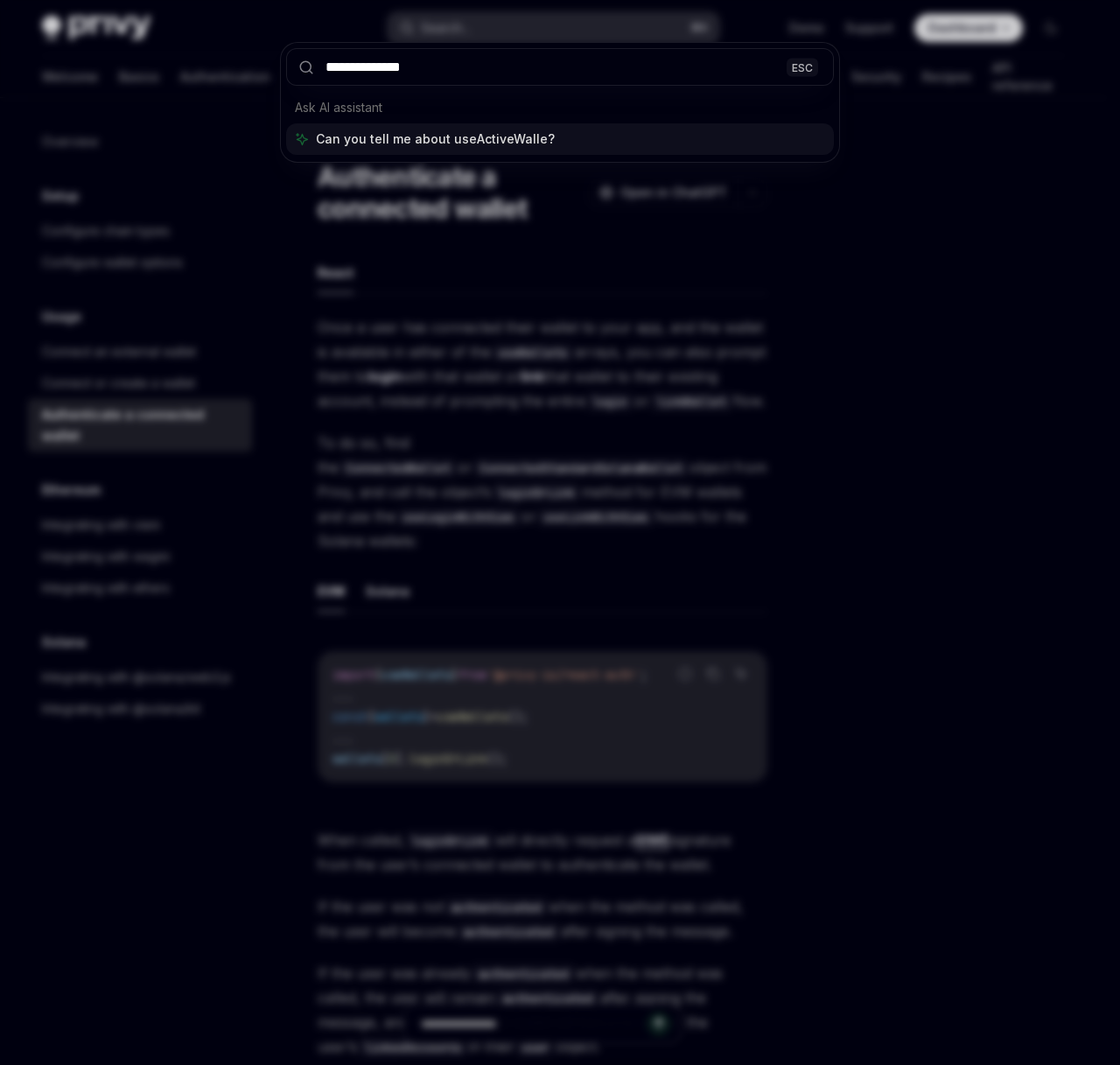
type input "**********"
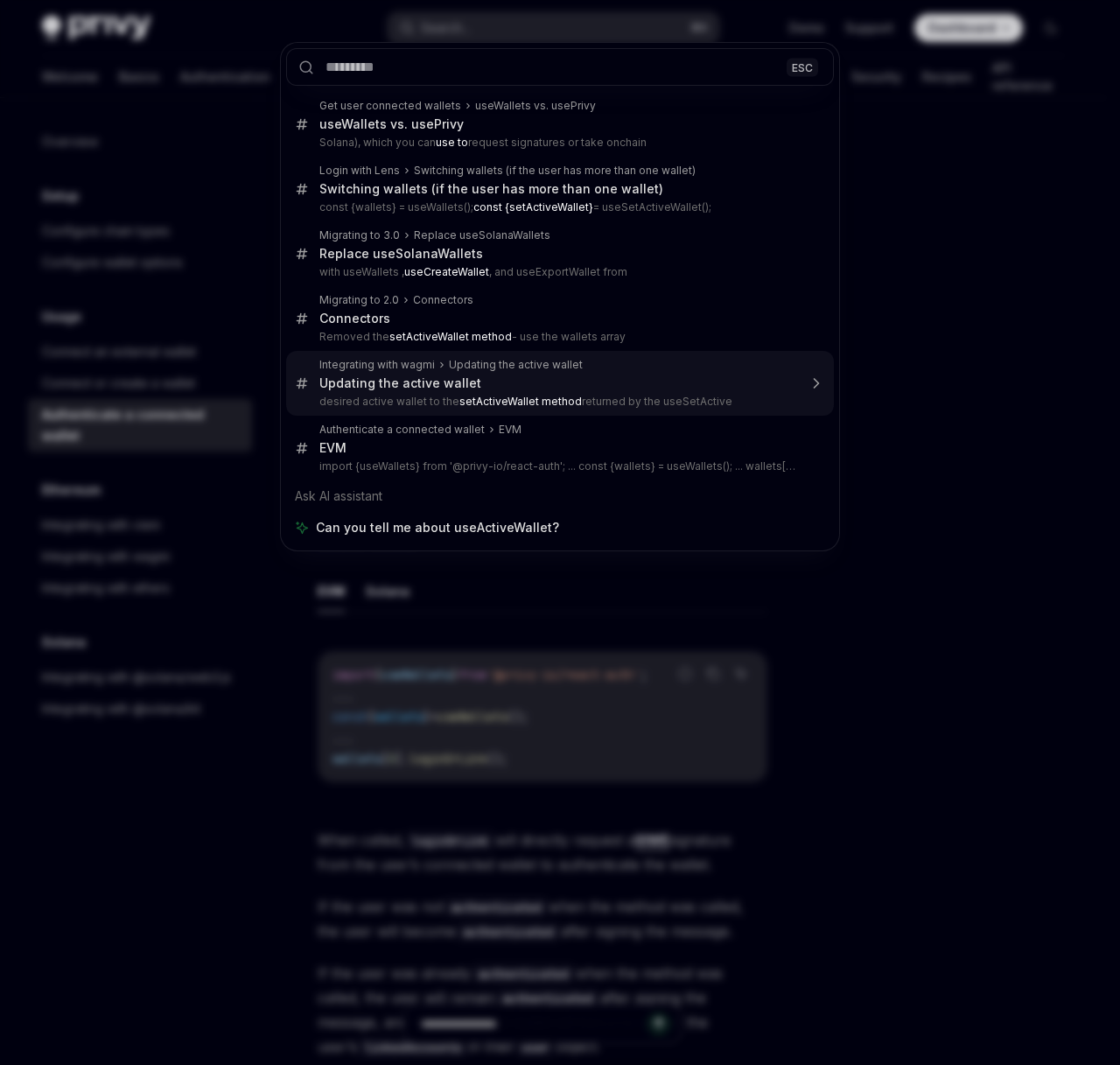
type textarea "*"
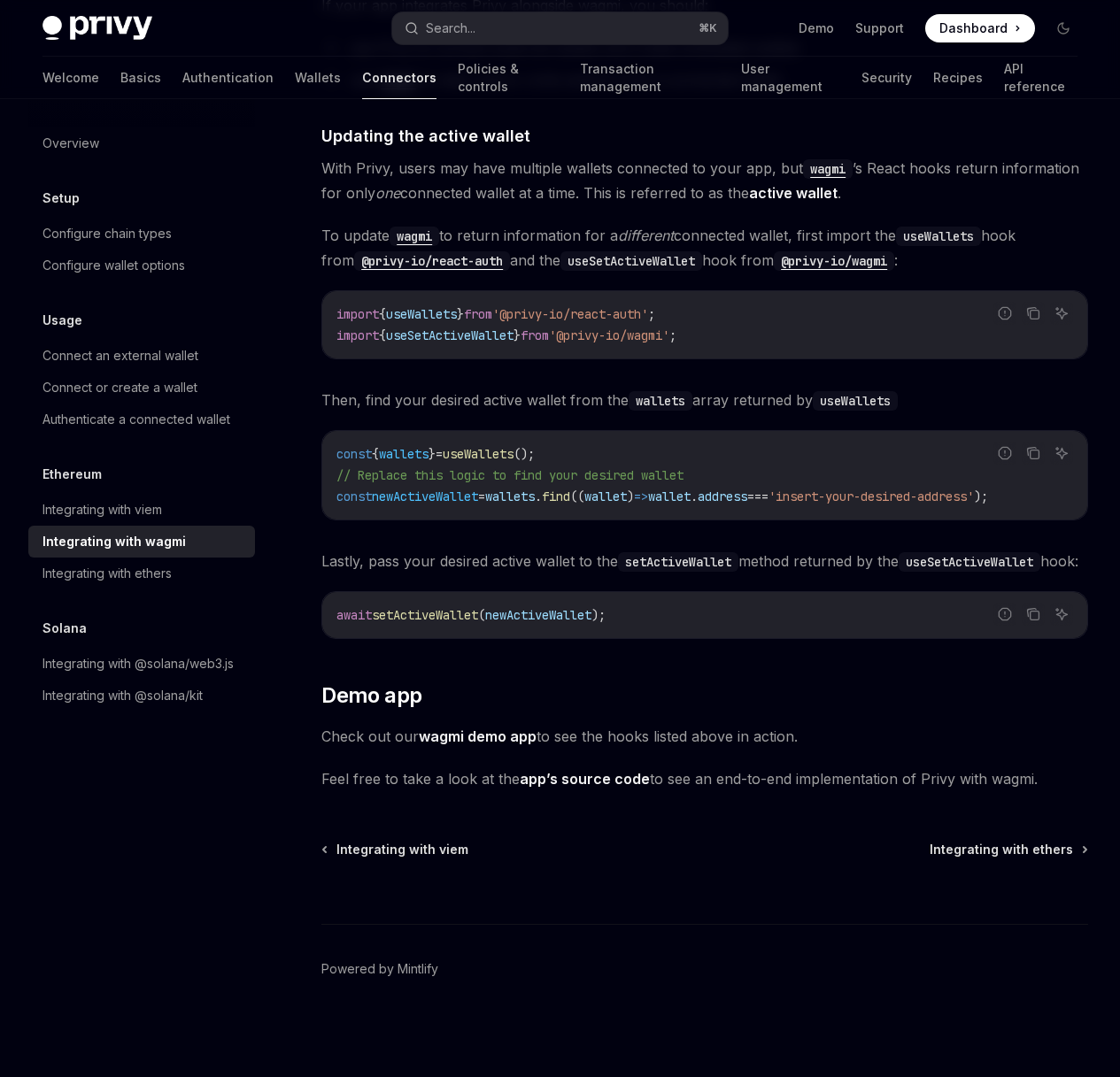
scroll to position [5396, 0]
click at [0, 0] on div "On this page Integration steps 1. Install dependencies 2. Setup TanStack Query …" at bounding box center [0, 0] width 0 height 0
